Goal: Task Accomplishment & Management: Manage account settings

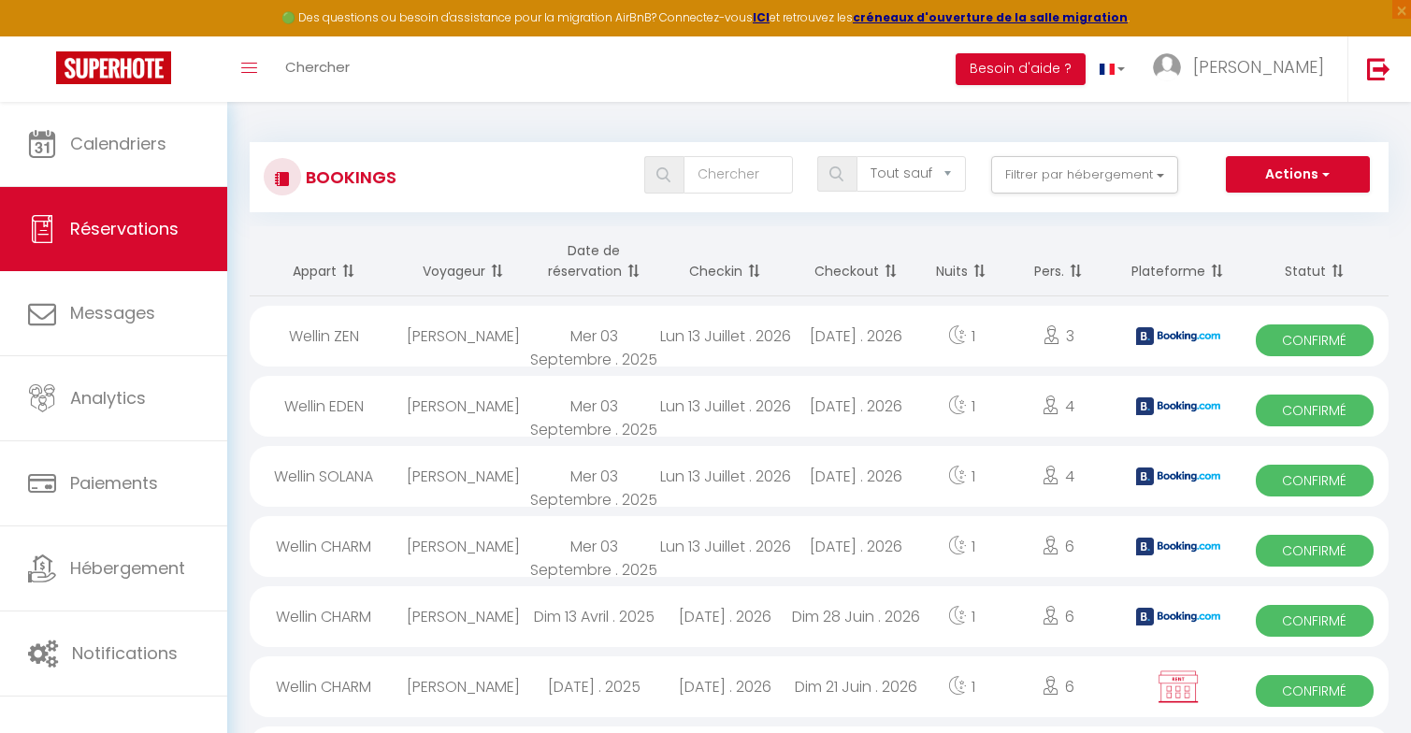
select select "not_cancelled"
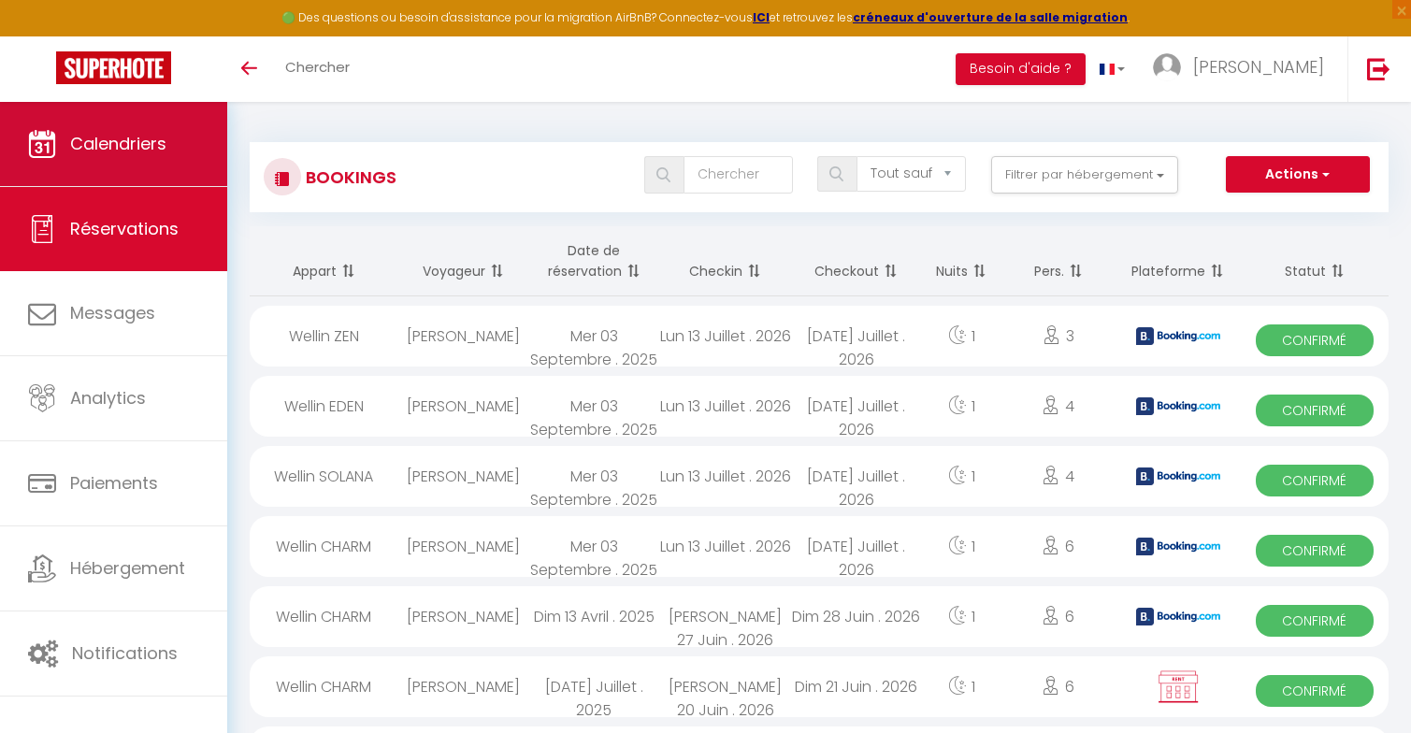
click at [168, 129] on link "Calendriers" at bounding box center [113, 144] width 227 height 84
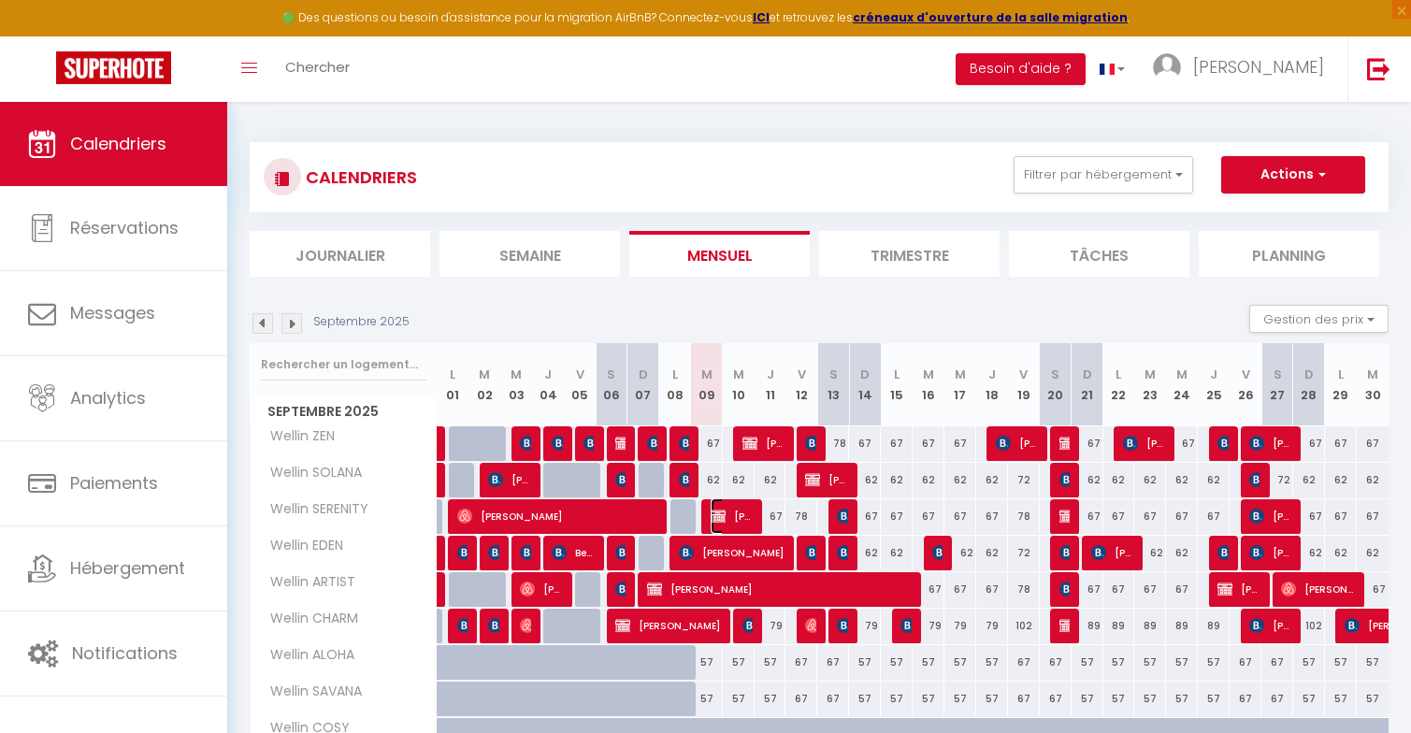
click at [741, 513] on span "Jean-Pierre GRACIN" at bounding box center [731, 516] width 42 height 36
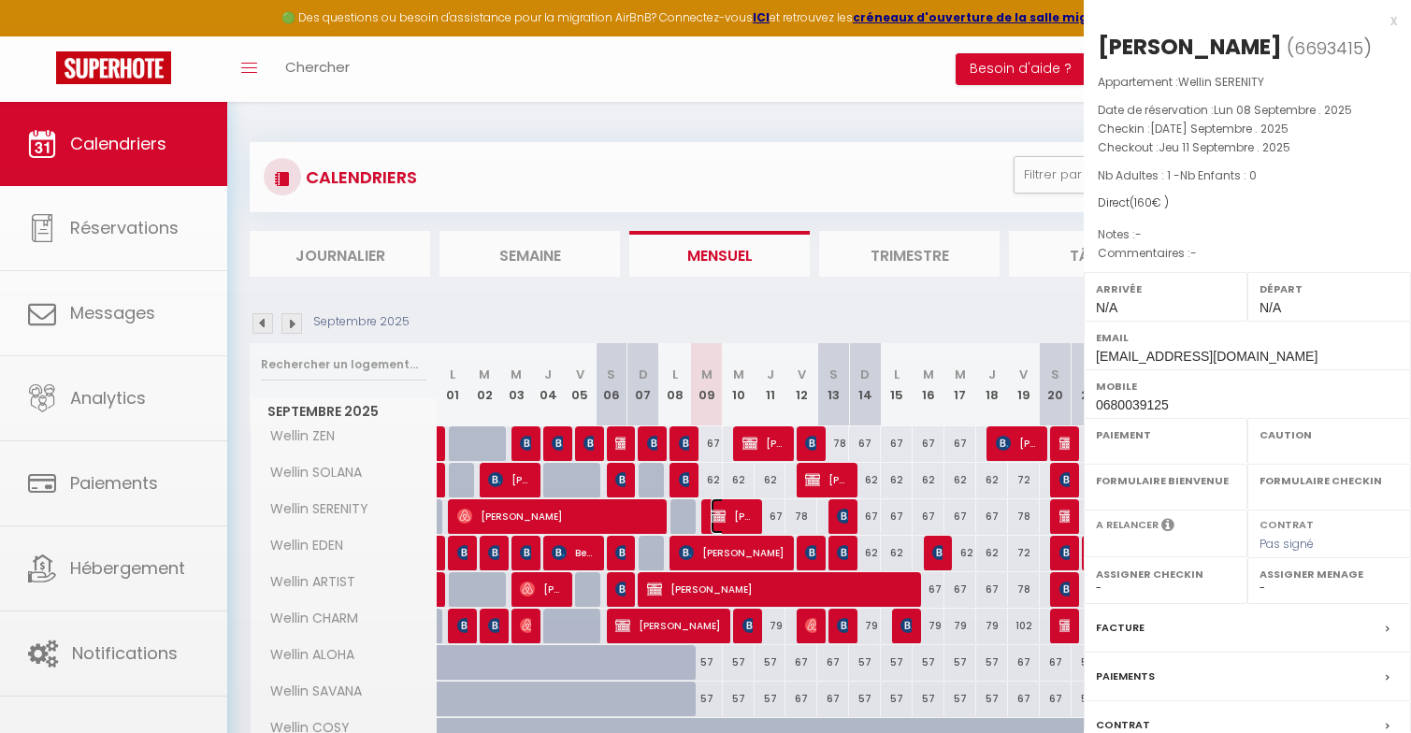
select select "OK"
select select "KO"
select select "0"
select select "1"
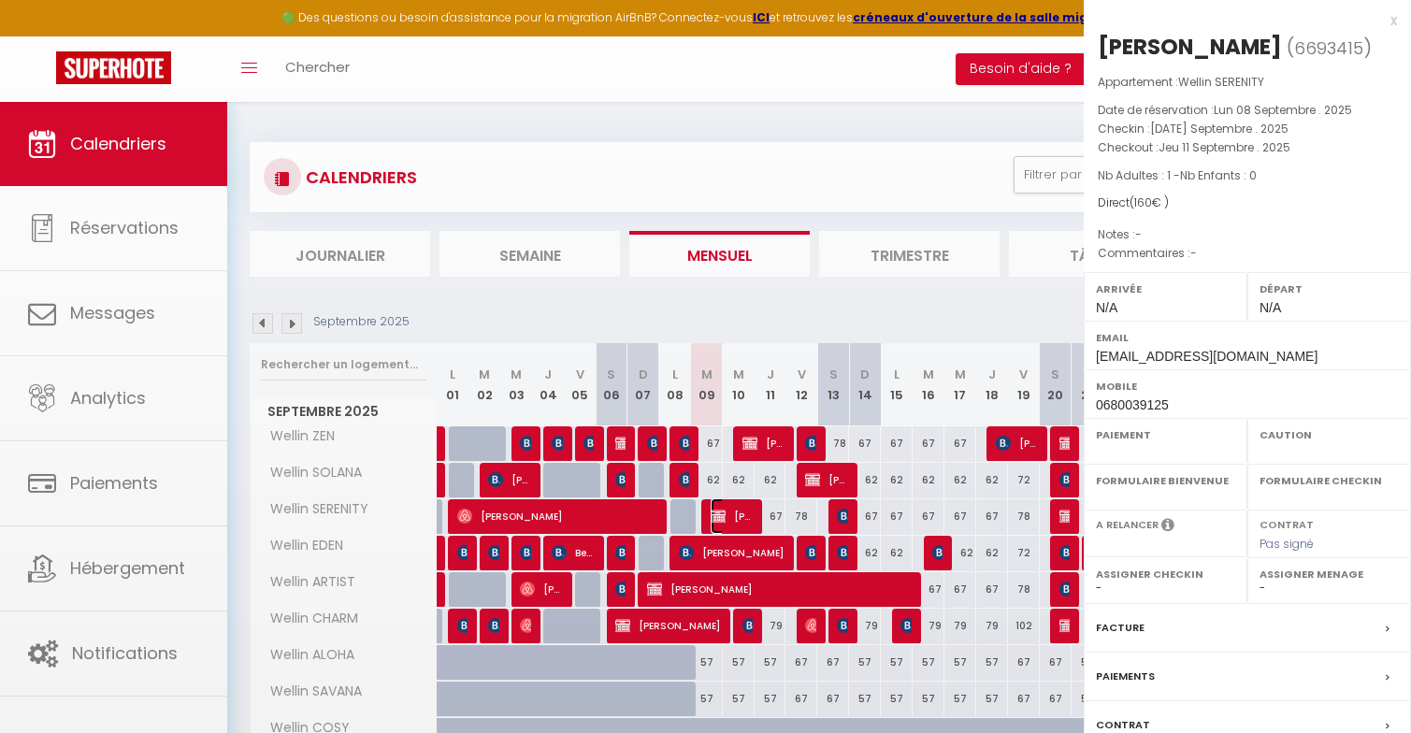
select select
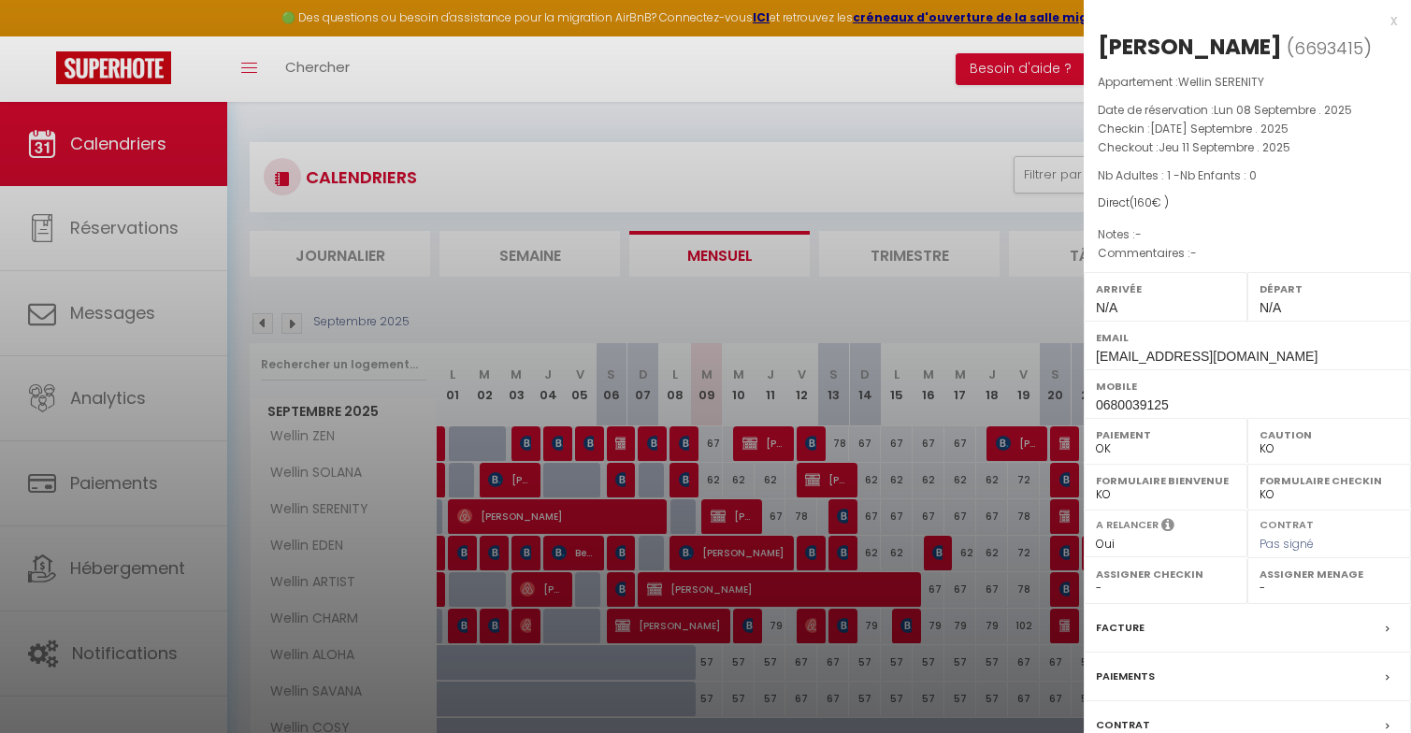
click at [1298, 596] on select "- Tom COQUILLAT Célène DUBOIS Georges Dupuy" at bounding box center [1328, 588] width 139 height 17
select select "42801"
click at [786, 597] on div at bounding box center [705, 366] width 1411 height 733
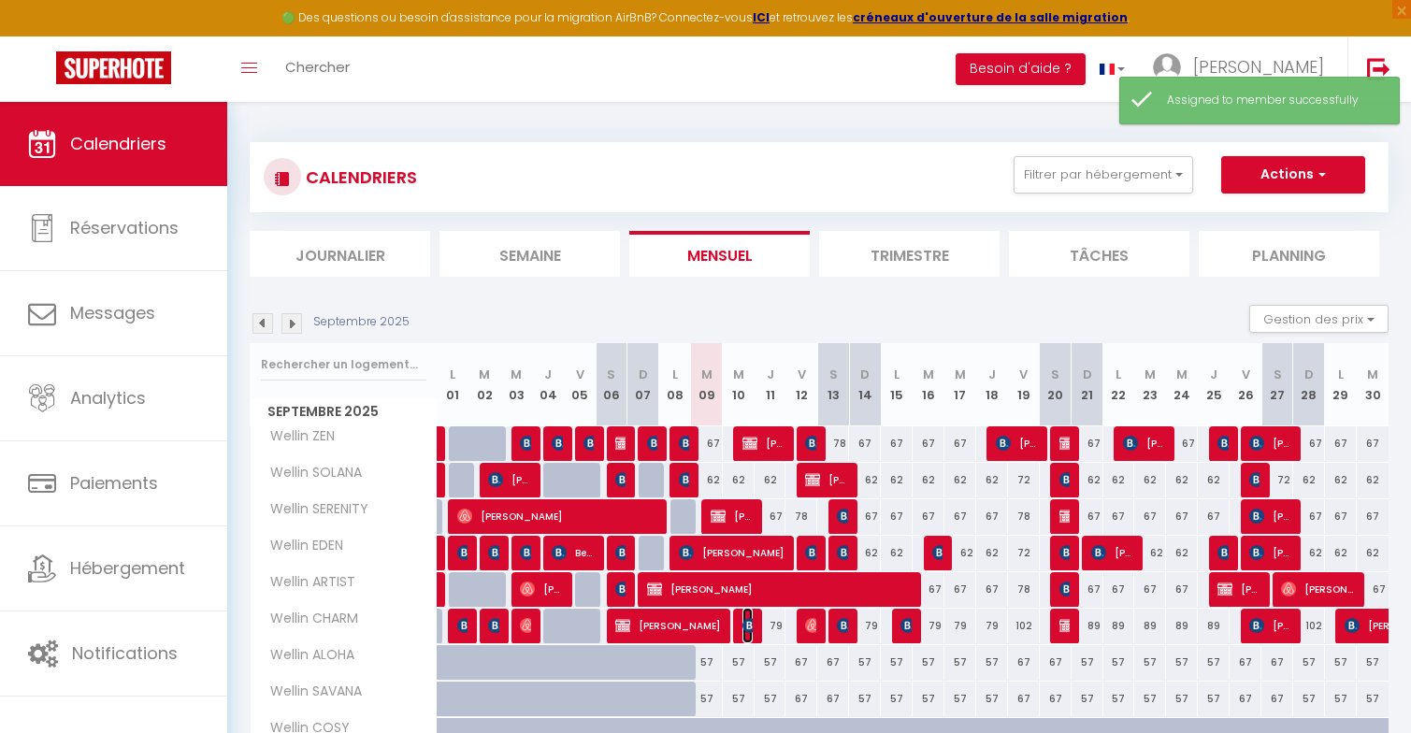
click at [744, 626] on img at bounding box center [749, 625] width 15 height 15
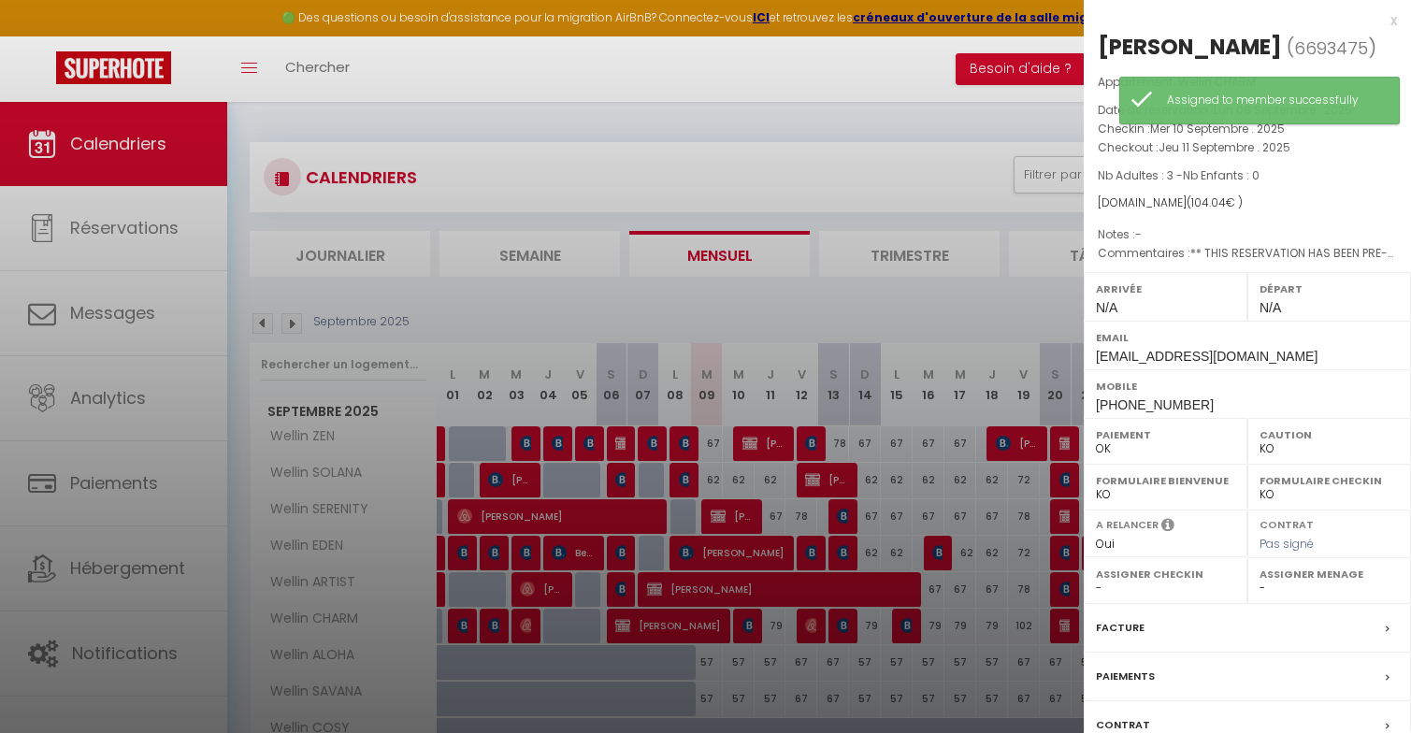
click at [1288, 595] on select "- Tom COQUILLAT Célène DUBOIS Georges Dupuy" at bounding box center [1328, 588] width 139 height 17
select select "42801"
click at [864, 574] on div at bounding box center [705, 366] width 1411 height 733
